Goal: Task Accomplishment & Management: Complete application form

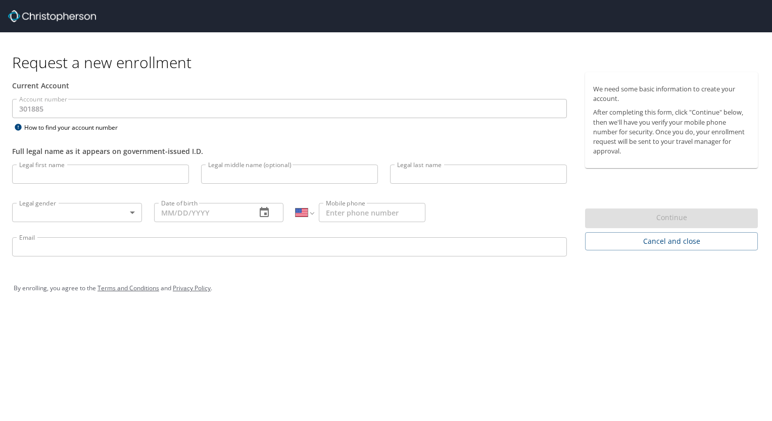
select select "US"
click at [152, 175] on input "Legal first name" at bounding box center [100, 174] width 177 height 19
type input "[PERSON_NAME]"
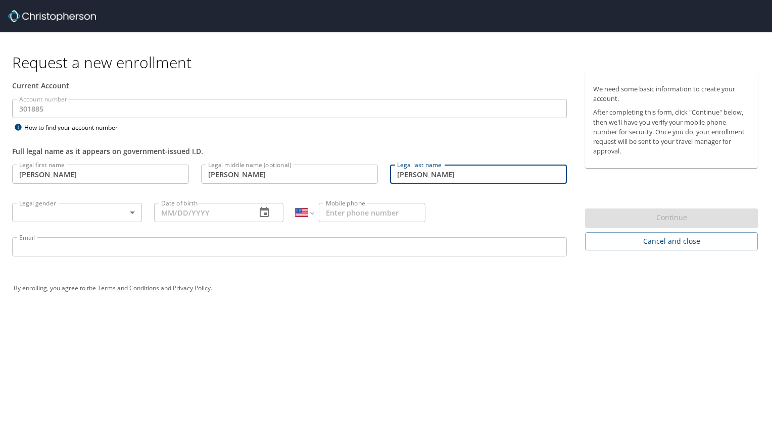
type input "[PERSON_NAME]"
click at [49, 217] on body "Request a new enrollment Current Account Account number 301885 Account number H…" at bounding box center [386, 210] width 772 height 421
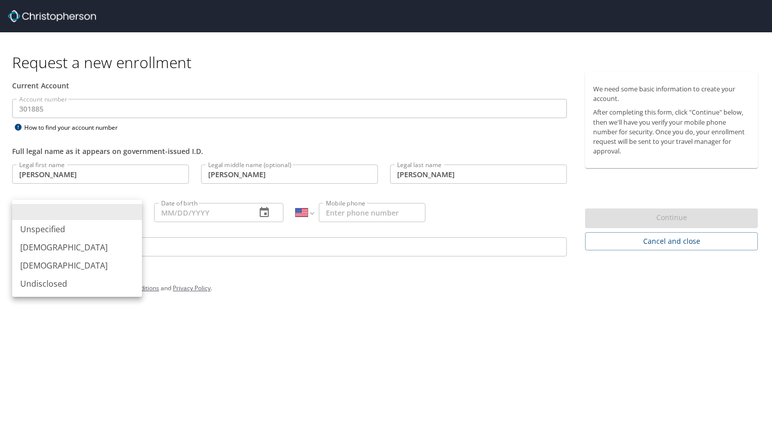
click at [52, 262] on li "[DEMOGRAPHIC_DATA]" at bounding box center [77, 266] width 130 height 18
type input "[DEMOGRAPHIC_DATA]"
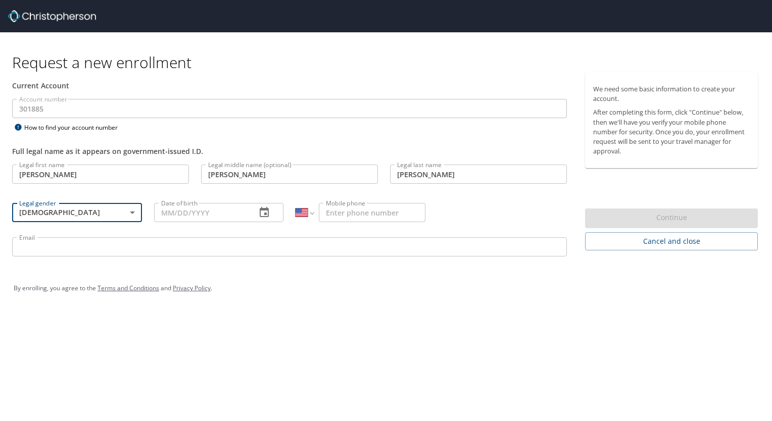
click at [196, 211] on input "Date of birth" at bounding box center [201, 212] width 94 height 19
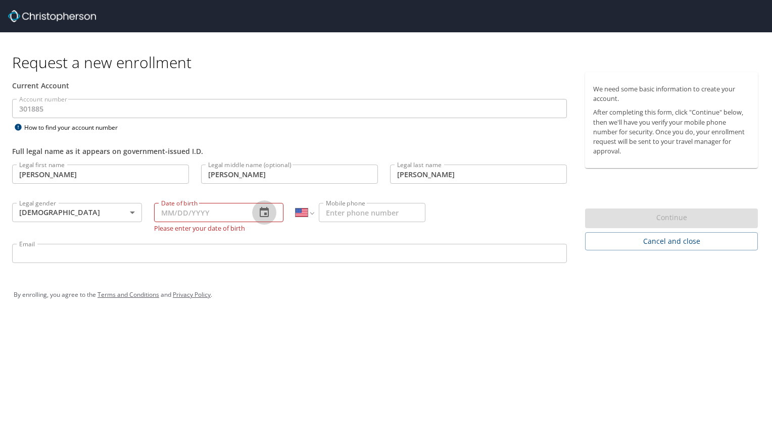
click at [261, 213] on icon "button" at bounding box center [264, 213] width 12 height 12
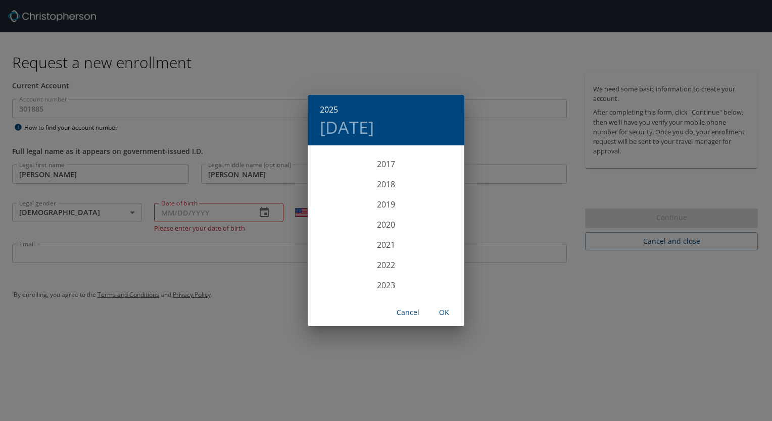
scroll to position [2311, 0]
click at [242, 219] on div "2025 [DATE] 1900 1901 1902 1903 1904 1905 1906 1907 1908 1909 1910 1911 1912 19…" at bounding box center [386, 210] width 772 height 421
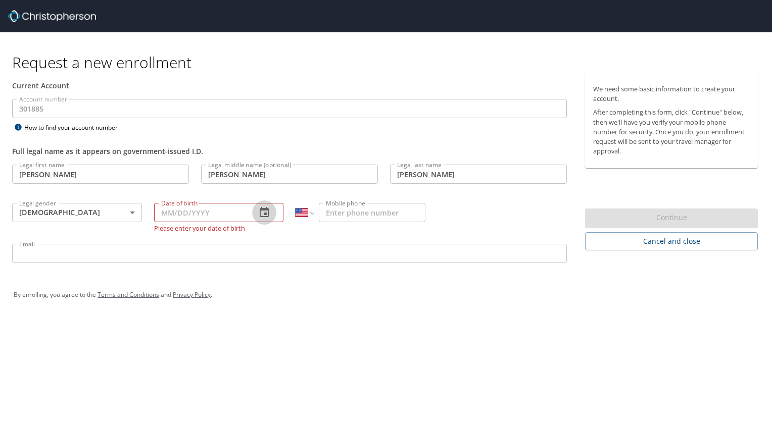
click at [259, 214] on icon "button" at bounding box center [264, 213] width 12 height 12
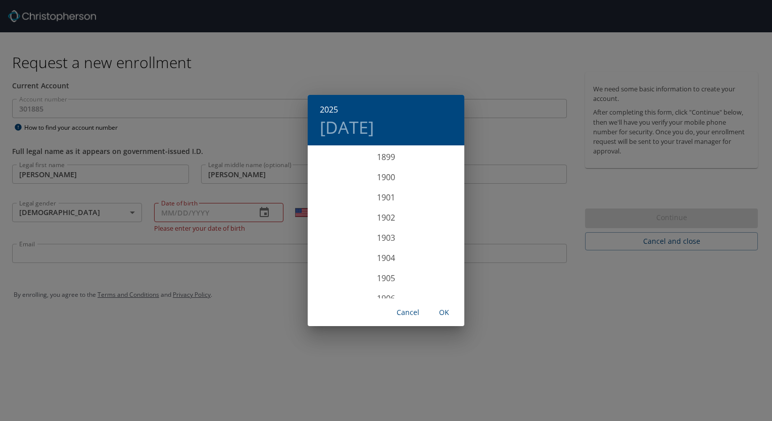
scroll to position [2486, 0]
click at [392, 224] on div "2025" at bounding box center [386, 223] width 157 height 20
click at [210, 217] on div "2025 [DATE] Jan Feb Mar Apr May Jun [DATE] Aug Sep Oct Nov Dec Cancel OK" at bounding box center [386, 210] width 772 height 421
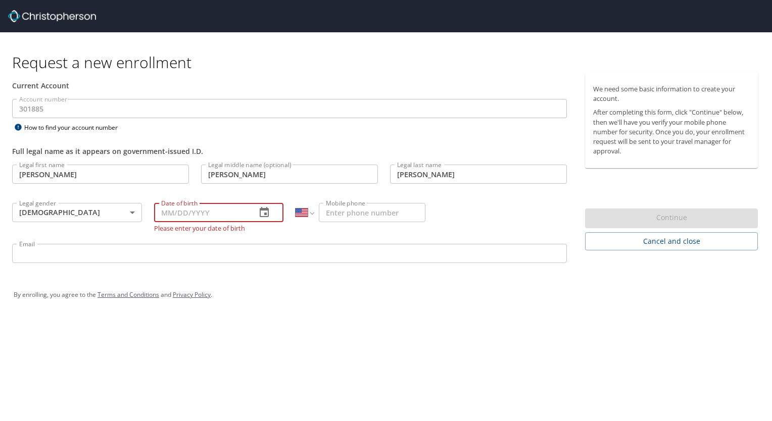
click at [200, 215] on input "Date of birth" at bounding box center [201, 212] width 94 height 19
type input "[DATE]"
click at [331, 210] on input "Mobile phone" at bounding box center [372, 212] width 107 height 19
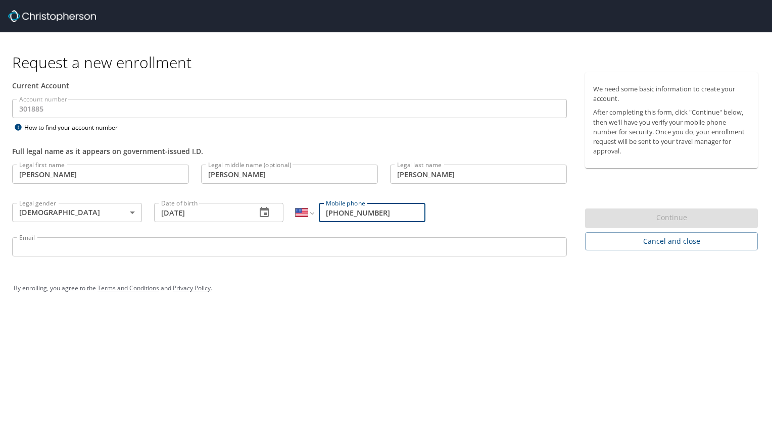
type input "[PHONE_NUMBER]"
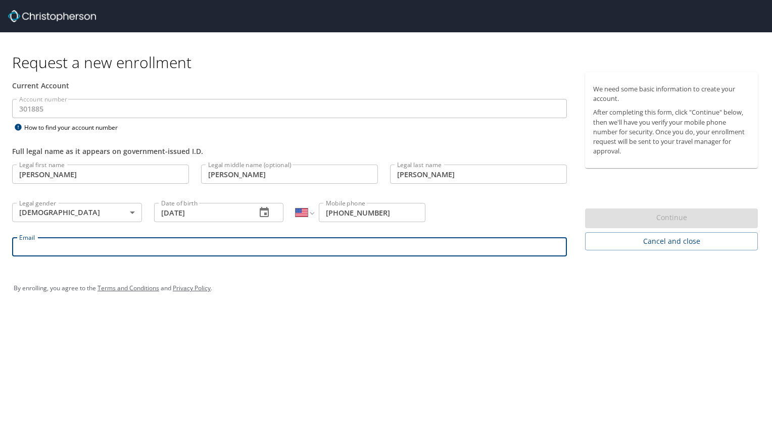
click at [224, 248] on input "Email" at bounding box center [289, 246] width 555 height 19
type input "[PERSON_NAME][EMAIL_ADDRESS][PERSON_NAME][DOMAIN_NAME]"
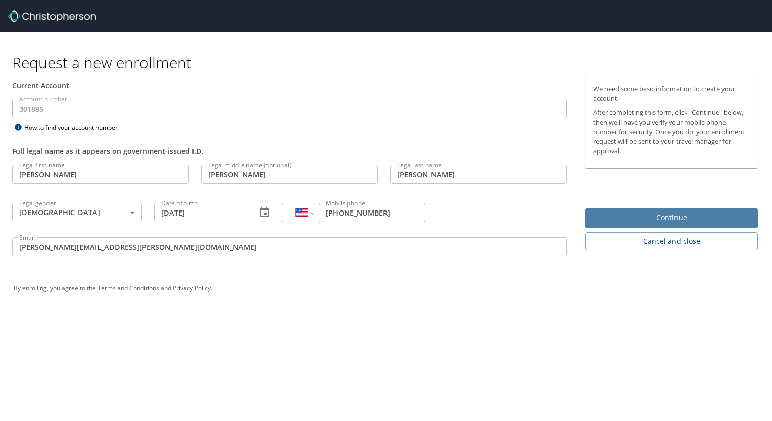
click at [660, 216] on span "Continue" at bounding box center [671, 218] width 157 height 13
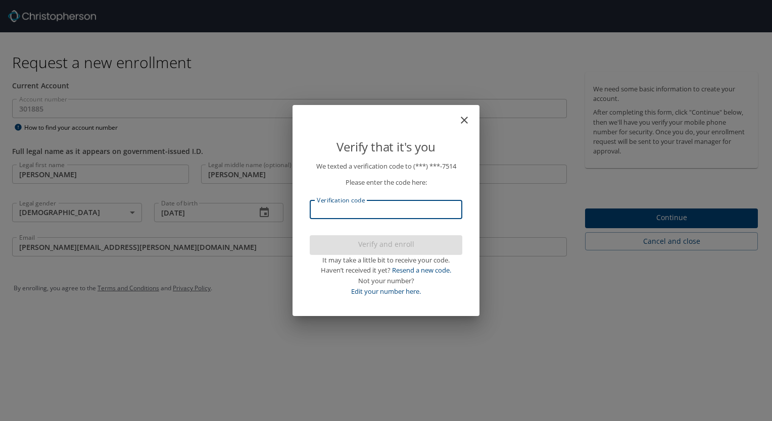
click at [359, 212] on input "Verification code" at bounding box center [386, 209] width 153 height 19
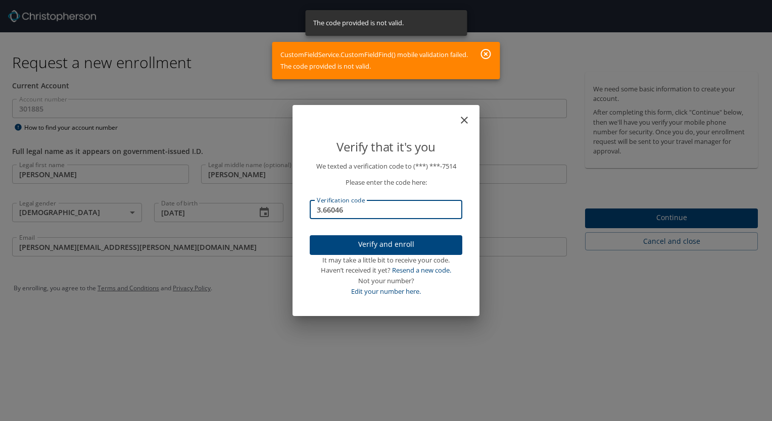
drag, startPoint x: 359, startPoint y: 212, endPoint x: 172, endPoint y: 211, distance: 187.5
click at [170, 211] on div "Verify that it's you We texted a verification code to (***) ***- 7514 Please en…" at bounding box center [386, 210] width 772 height 421
type input "366046"
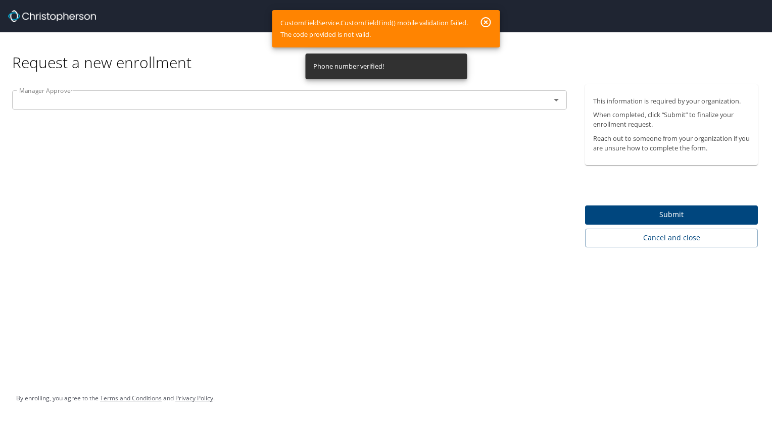
click at [141, 108] on div "Manager Approver" at bounding box center [289, 99] width 555 height 19
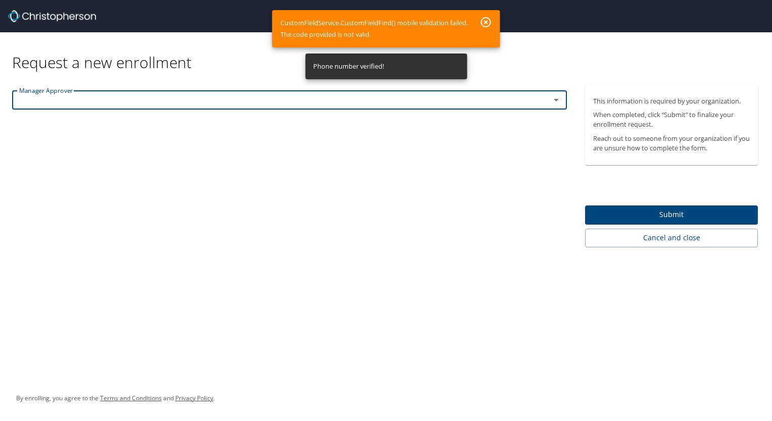
click at [135, 100] on input "text" at bounding box center [274, 99] width 519 height 13
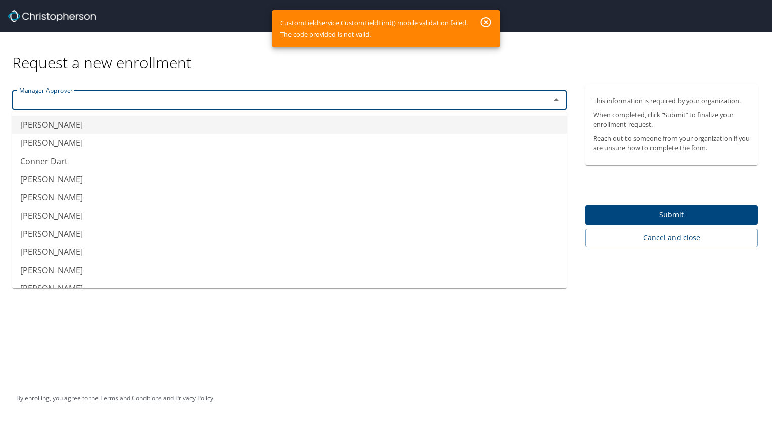
scroll to position [101, 0]
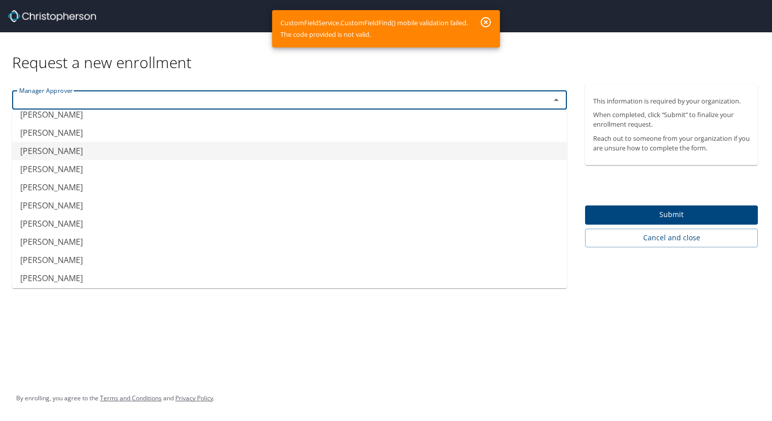
click at [65, 154] on li "[PERSON_NAME]" at bounding box center [289, 151] width 555 height 18
type input "[PERSON_NAME]"
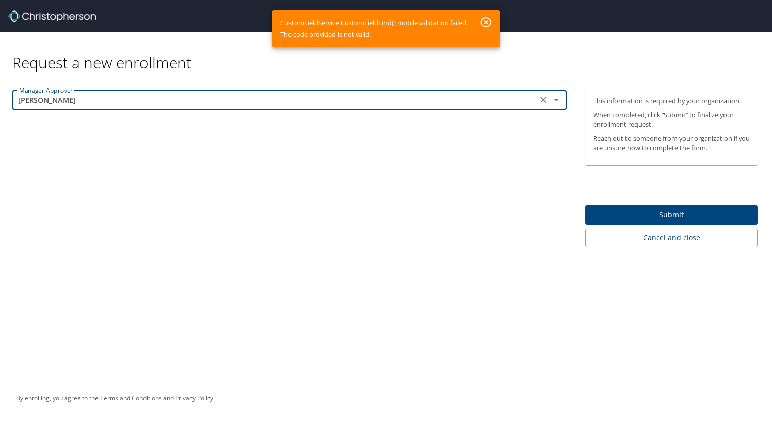
click at [678, 211] on span "Submit" at bounding box center [671, 215] width 157 height 13
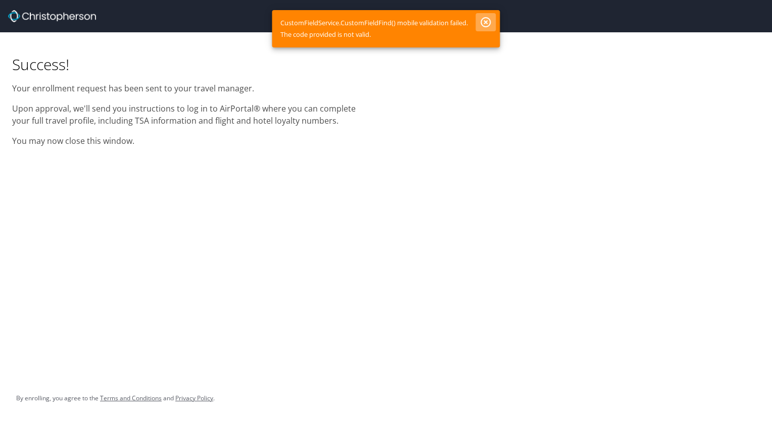
click at [488, 21] on icon "button" at bounding box center [486, 22] width 10 height 10
